Goal: Information Seeking & Learning: Learn about a topic

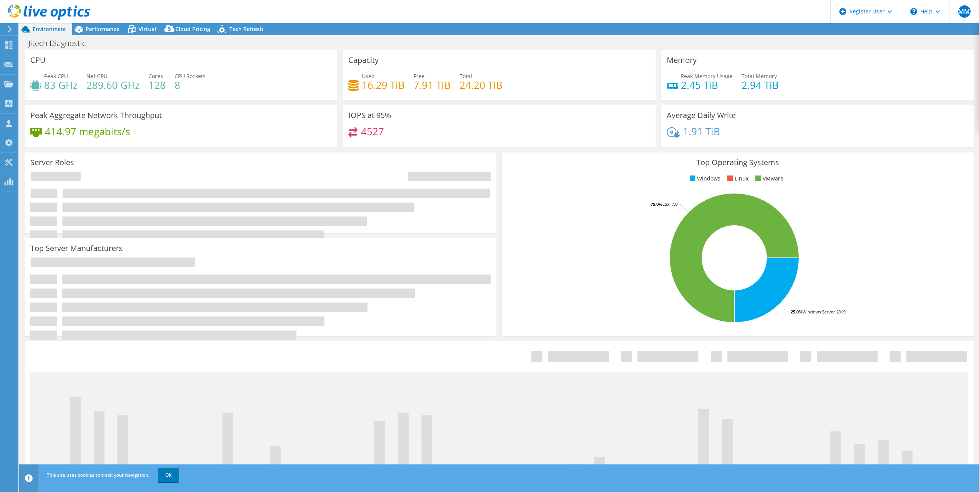
select select "USD"
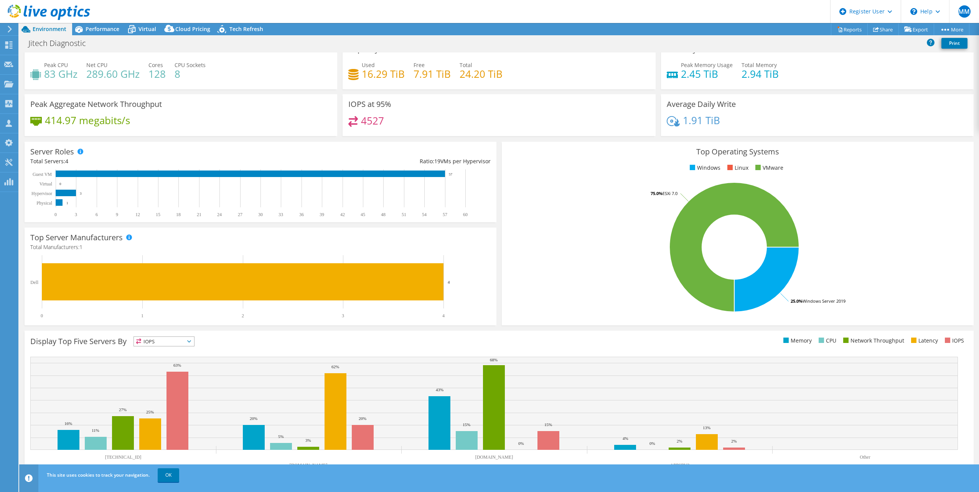
scroll to position [20, 0]
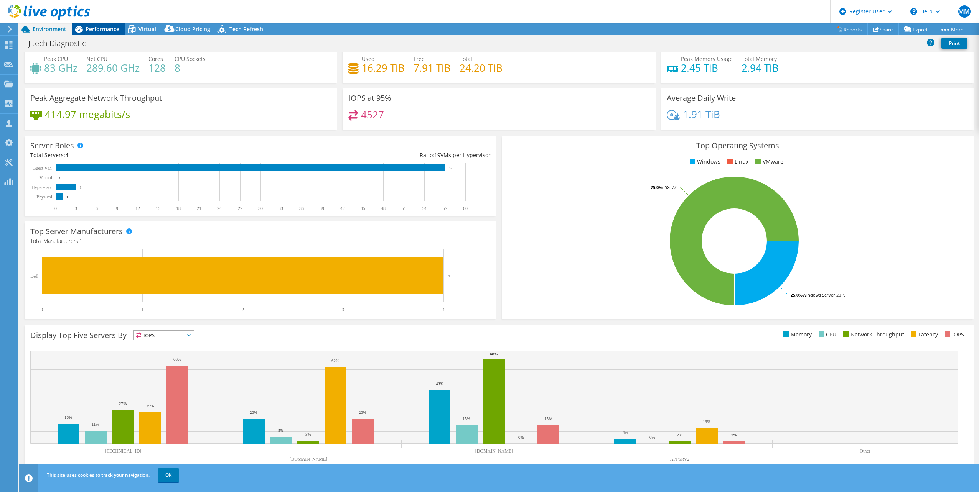
click at [101, 32] on span "Performance" at bounding box center [103, 28] width 34 height 7
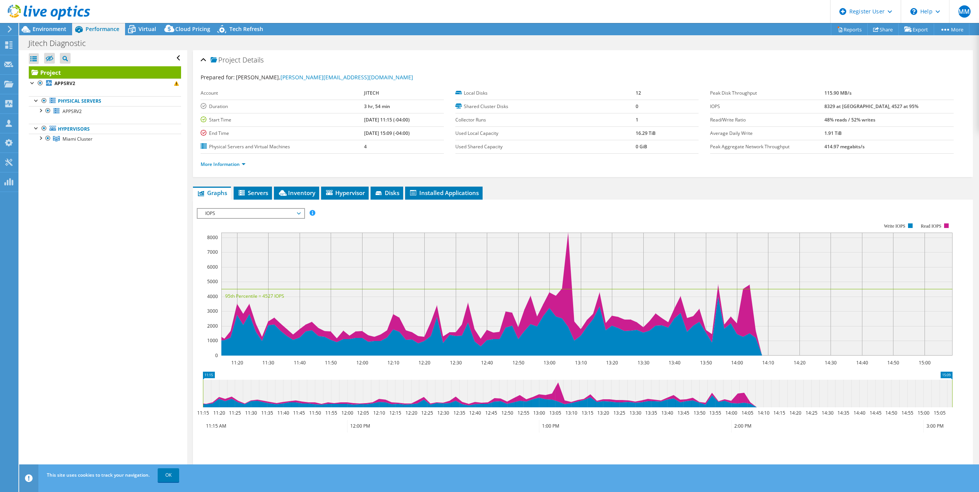
click at [258, 213] on span "IOPS" at bounding box center [250, 213] width 99 height 9
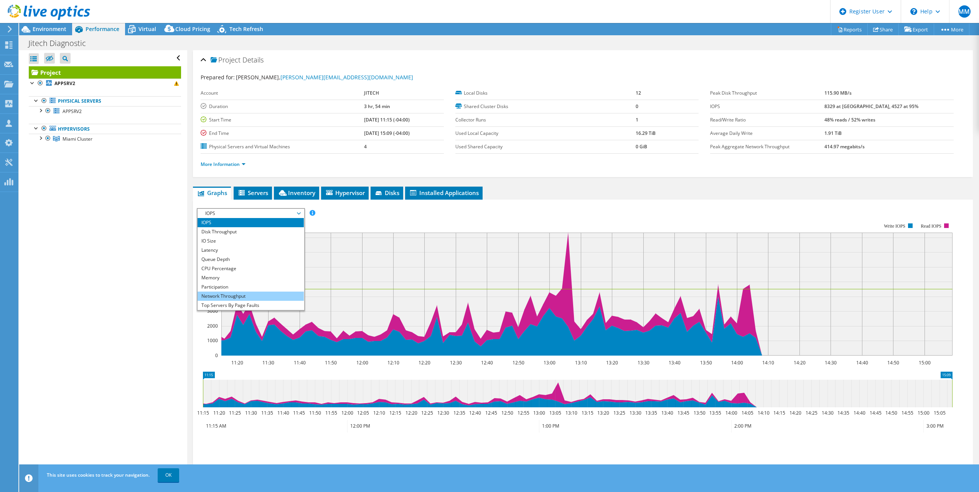
click at [242, 297] on li "Network Throughput" at bounding box center [251, 296] width 106 height 9
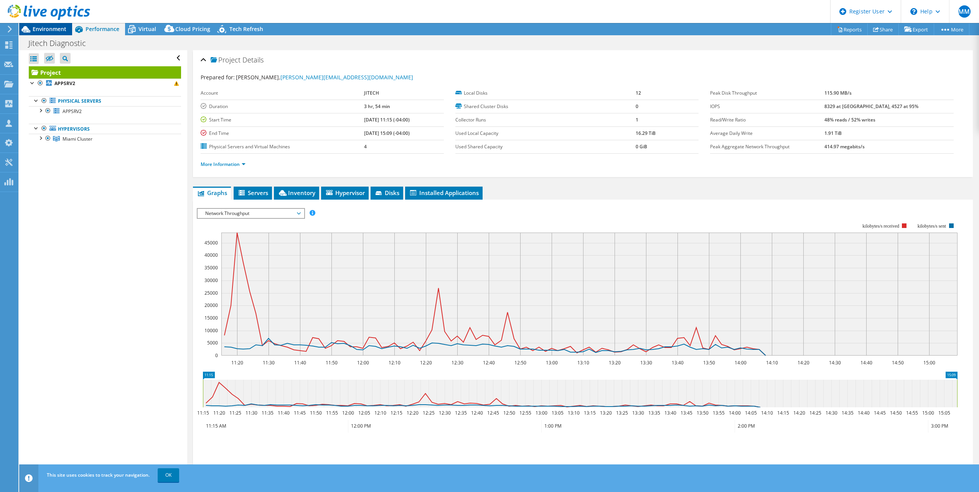
click at [46, 30] on span "Environment" at bounding box center [50, 28] width 34 height 7
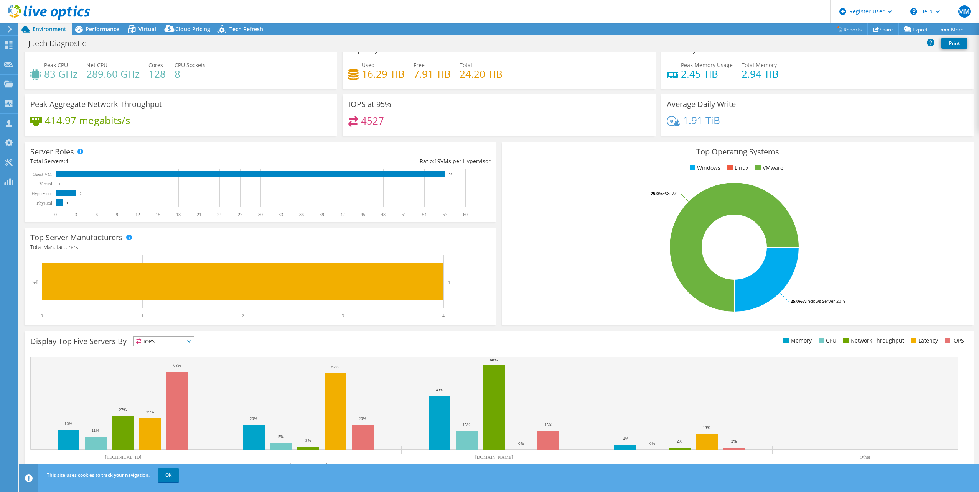
scroll to position [20, 0]
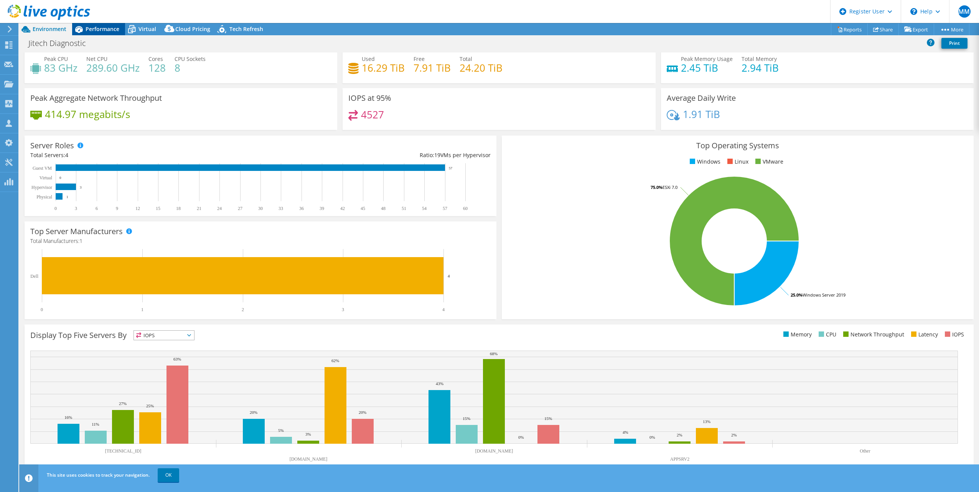
click at [98, 31] on span "Performance" at bounding box center [103, 28] width 34 height 7
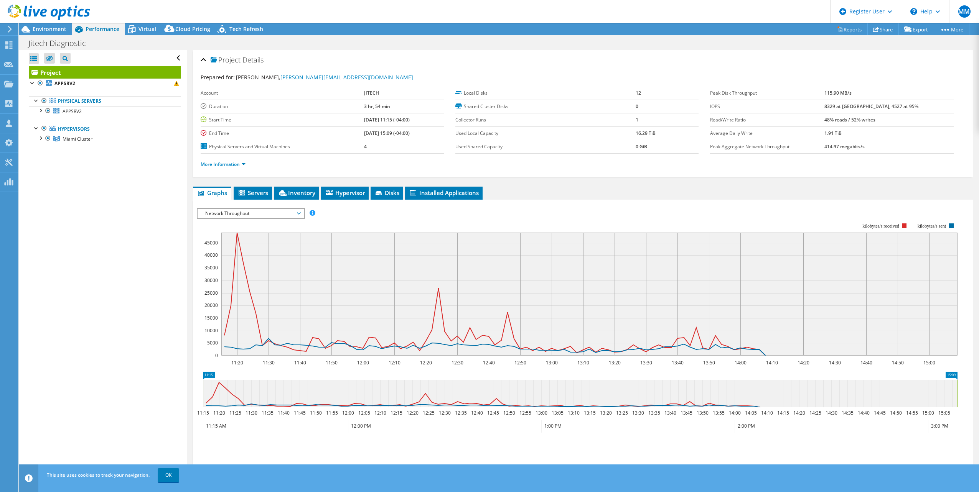
scroll to position [0, 0]
click at [100, 328] on div "Open All Close All Hide Excluded Nodes Project Tree Filter" at bounding box center [103, 263] width 168 height 427
click at [101, 246] on div "Open All Close All Hide Excluded Nodes Project Tree Filter" at bounding box center [103, 263] width 168 height 427
drag, startPoint x: 49, startPoint y: 31, endPoint x: 48, endPoint y: 37, distance: 5.8
click at [49, 31] on span "Environment" at bounding box center [50, 28] width 34 height 7
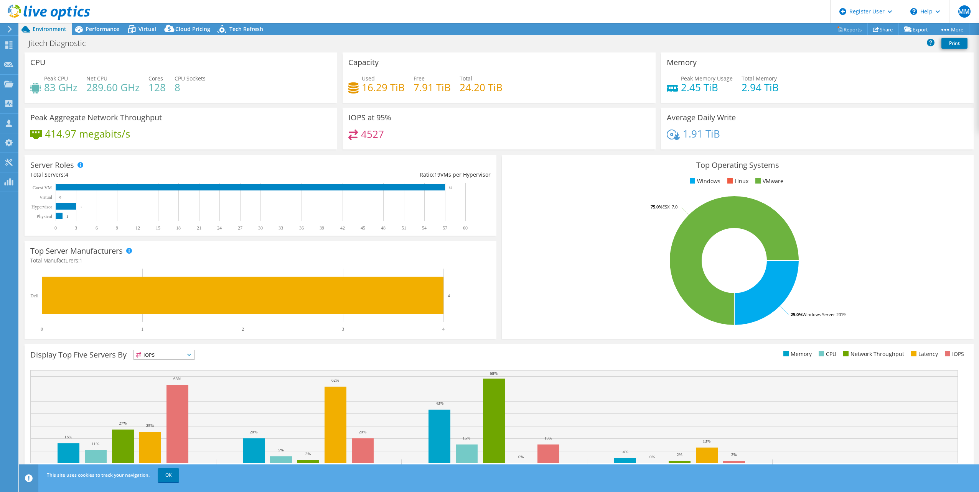
scroll to position [20, 0]
